Goal: Task Accomplishment & Management: Complete application form

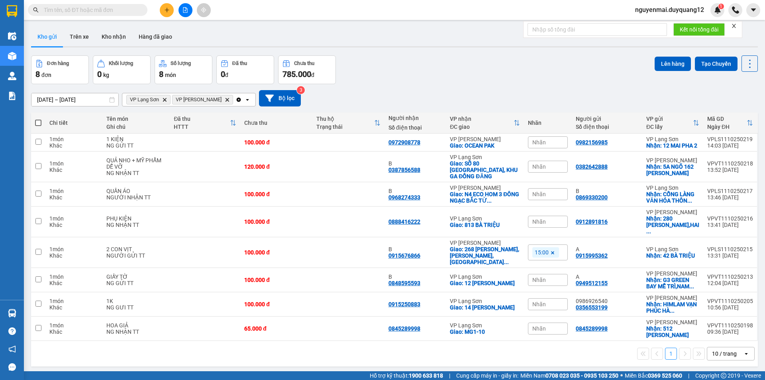
click at [165, 9] on icon "plus" at bounding box center [167, 10] width 6 height 6
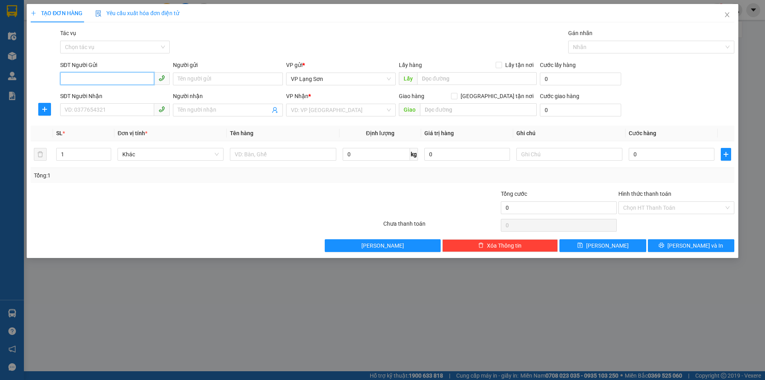
paste input "0978933092"
click at [67, 74] on input "0978933092" at bounding box center [107, 78] width 94 height 13
type input "0978933092"
click at [222, 81] on input "Người gửi" at bounding box center [228, 79] width 110 height 13
type input "A"
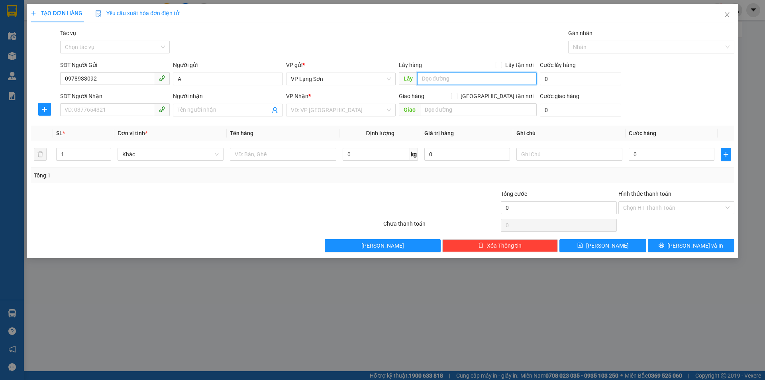
click at [460, 75] on input "text" at bounding box center [477, 78] width 120 height 13
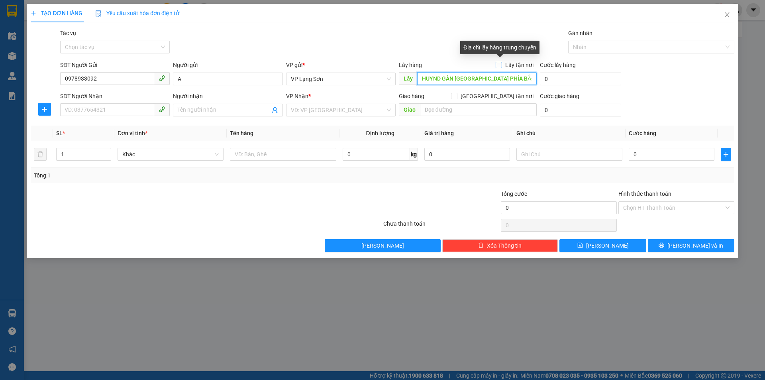
type input "HUYND GẦN [GEOGRAPHIC_DATA] PHÍA BẮC"
click at [501, 65] on input "Lấy tận nơi" at bounding box center [499, 65] width 6 height 6
checkbox input "true"
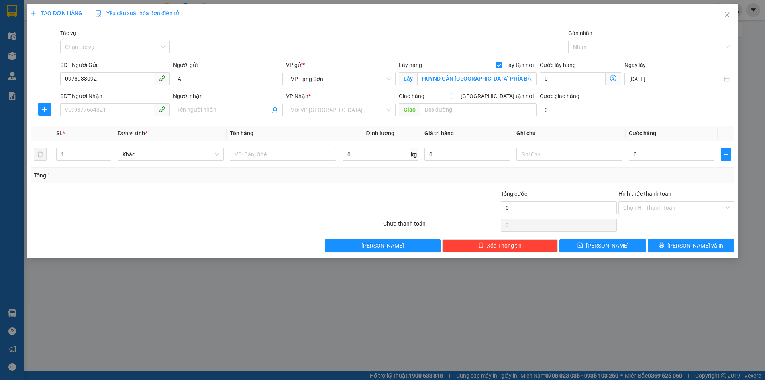
click at [457, 94] on input "[GEOGRAPHIC_DATA] tận nơi" at bounding box center [454, 96] width 6 height 6
checkbox input "true"
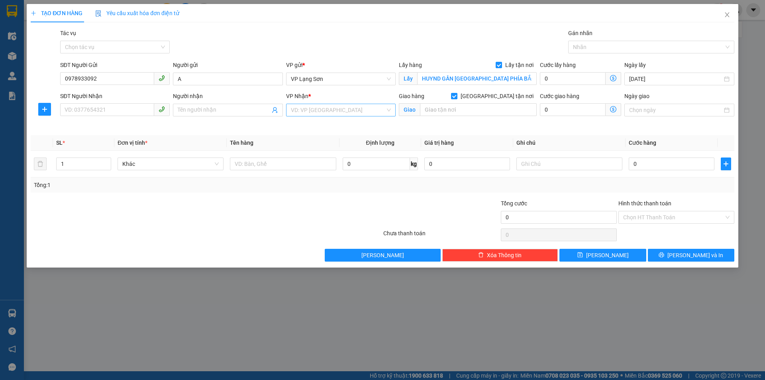
click at [389, 109] on div "VD: VP [GEOGRAPHIC_DATA]" at bounding box center [341, 110] width 110 height 13
click at [342, 139] on div "VP [PERSON_NAME]" at bounding box center [341, 138] width 100 height 9
click at [445, 111] on input "text" at bounding box center [478, 109] width 117 height 13
click at [728, 17] on icon "close" at bounding box center [727, 15] width 6 height 6
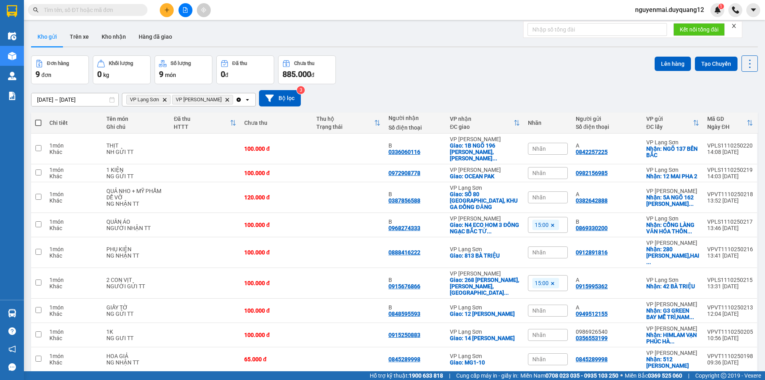
click at [89, 11] on input "text" at bounding box center [91, 10] width 94 height 9
click at [692, 195] on button at bounding box center [695, 198] width 11 height 14
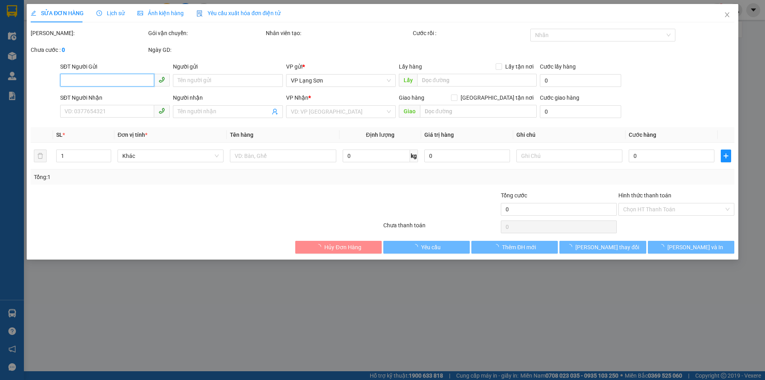
type input "0382642888"
type input "A"
checkbox input "true"
type input "5A NGÕ [STREET_ADDRESS][PERSON_NAME]"
type input "0387856588"
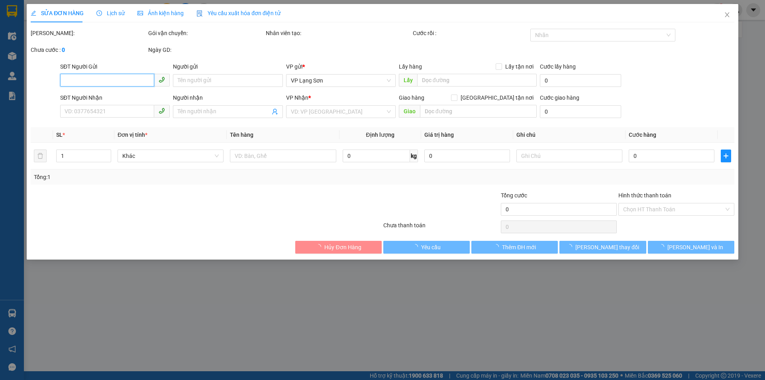
type input "B"
checkbox input "true"
type input "SỐ 80 [GEOGRAPHIC_DATA], KHU GA ĐỒNG ĐĂNG"
type input "120.000"
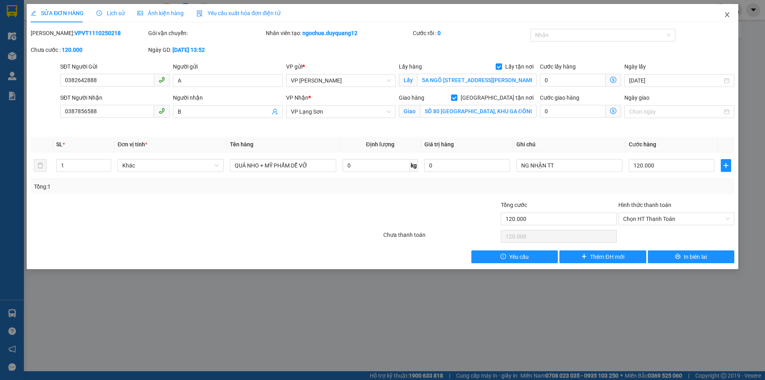
click at [726, 14] on icon "close" at bounding box center [727, 15] width 6 height 6
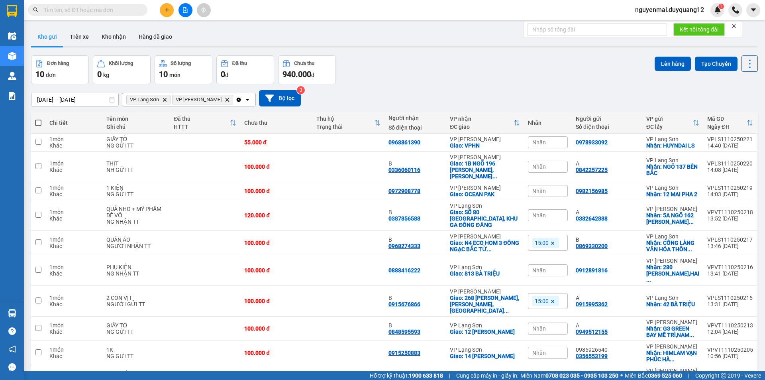
click at [563, 79] on div "Đơn hàng 10 đơn Khối lượng 0 kg Số lượng 10 món Đã thu 0 đ Chưa thu 940.000 đ L…" at bounding box center [394, 69] width 727 height 29
